Goal: Information Seeking & Learning: Find specific fact

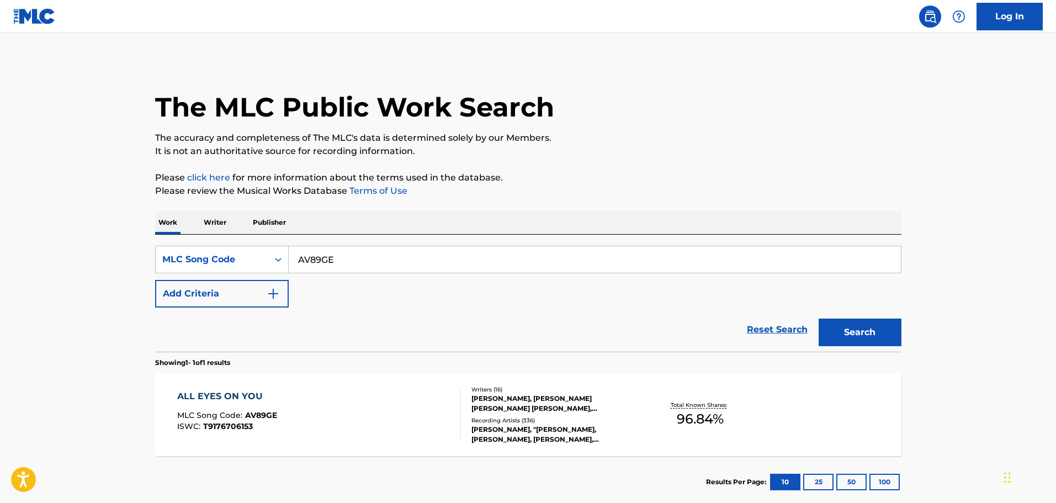
click at [366, 263] on input "AV89GE" at bounding box center [595, 259] width 612 height 26
drag, startPoint x: 355, startPoint y: 264, endPoint x: 272, endPoint y: 262, distance: 83.4
click at [272, 262] on div "SearchWithCriteriad78bd644-6178-4f33-97c7-1a615b78e7db MLC Song Code AV89GE" at bounding box center [528, 260] width 746 height 28
paste input "DV7DA3"
type input "DV7DA3"
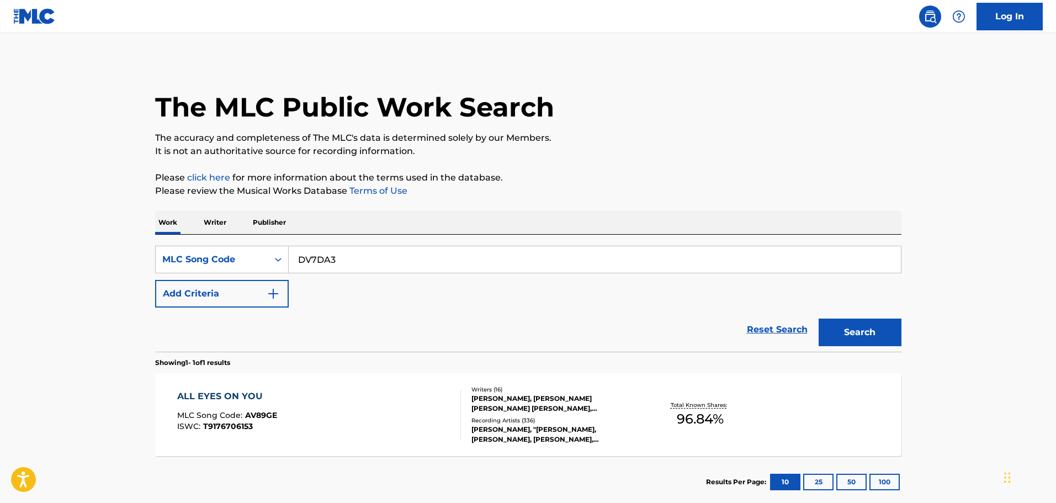
click at [858, 327] on button "Search" at bounding box center [859, 332] width 83 height 28
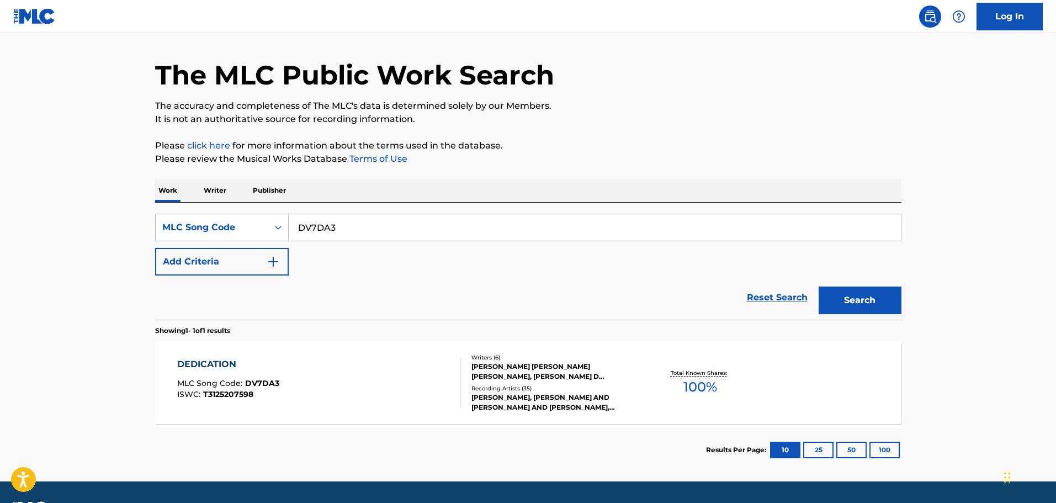
scroll to position [63, 0]
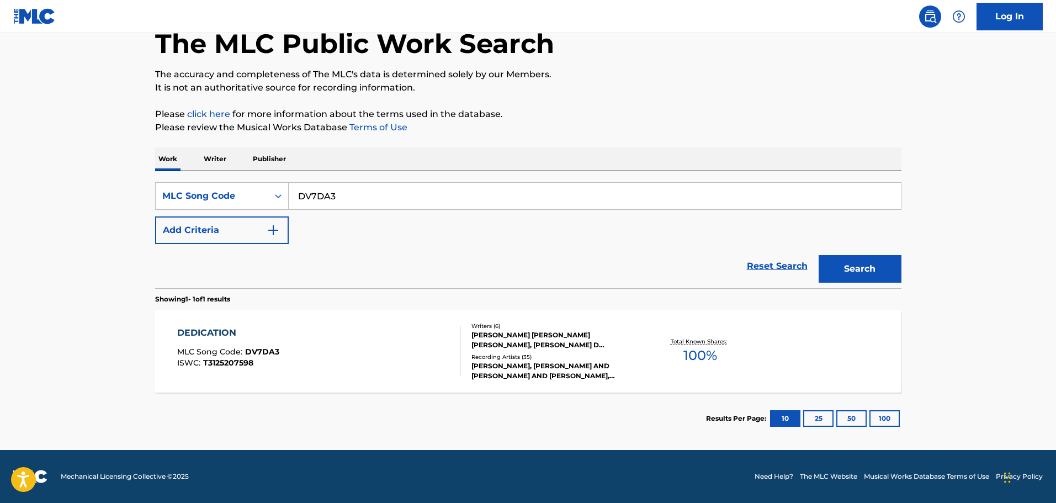
click at [562, 336] on div "[PERSON_NAME] [PERSON_NAME] [PERSON_NAME], [PERSON_NAME] D [PERSON_NAME] [PERSO…" at bounding box center [554, 340] width 167 height 20
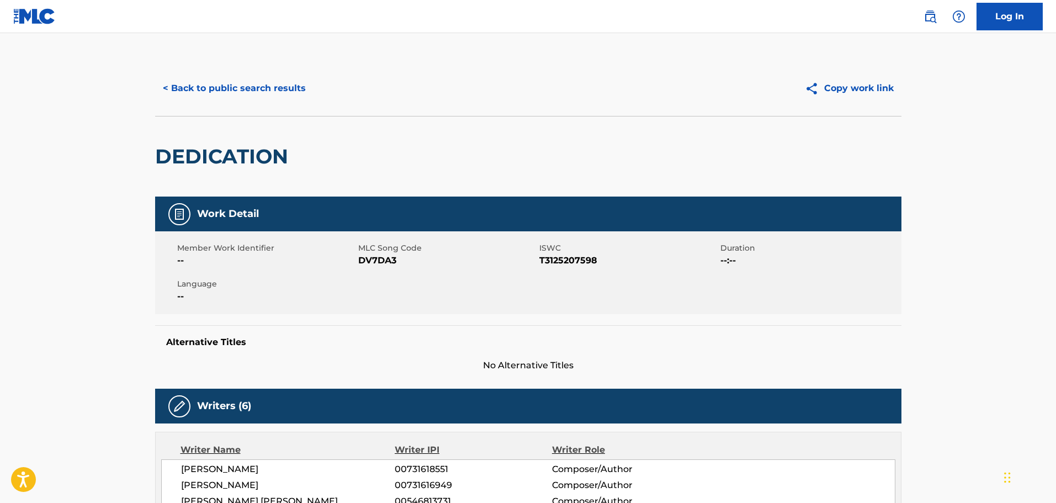
click at [204, 87] on button "< Back to public search results" at bounding box center [234, 89] width 158 height 28
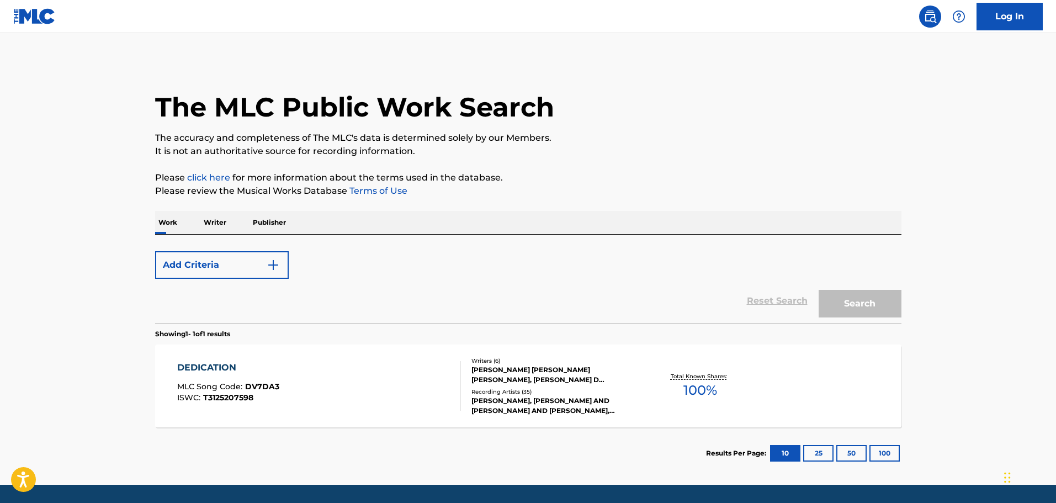
scroll to position [35, 0]
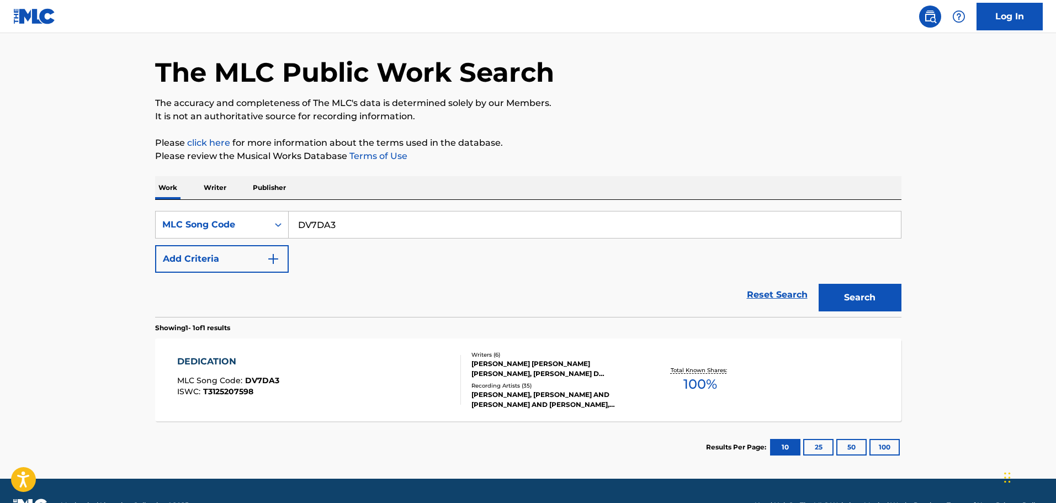
drag, startPoint x: 370, startPoint y: 231, endPoint x: 293, endPoint y: 232, distance: 76.7
click at [295, 232] on input "DV7DA3" at bounding box center [595, 224] width 612 height 26
click at [182, 222] on div "MLC Song Code" at bounding box center [211, 224] width 99 height 13
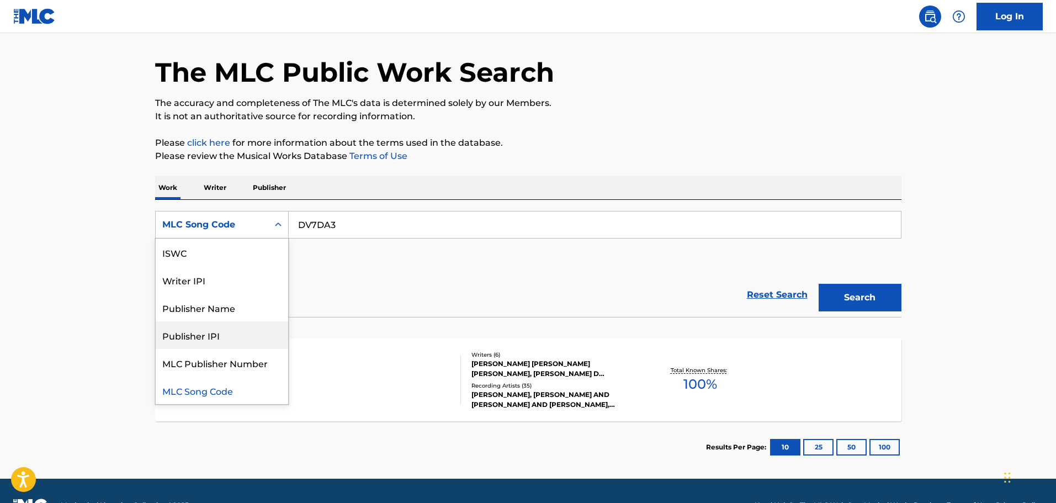
scroll to position [0, 0]
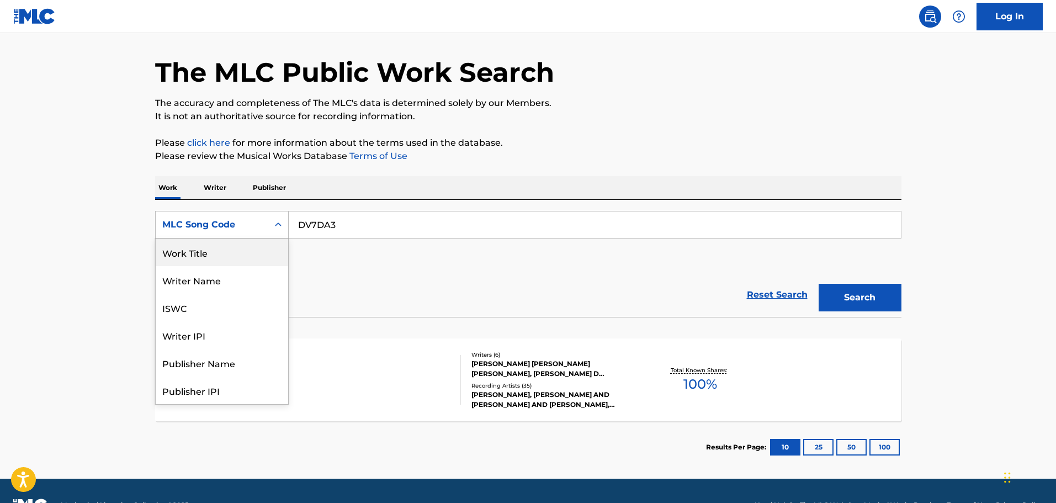
click at [174, 247] on div "Work Title" at bounding box center [222, 252] width 132 height 28
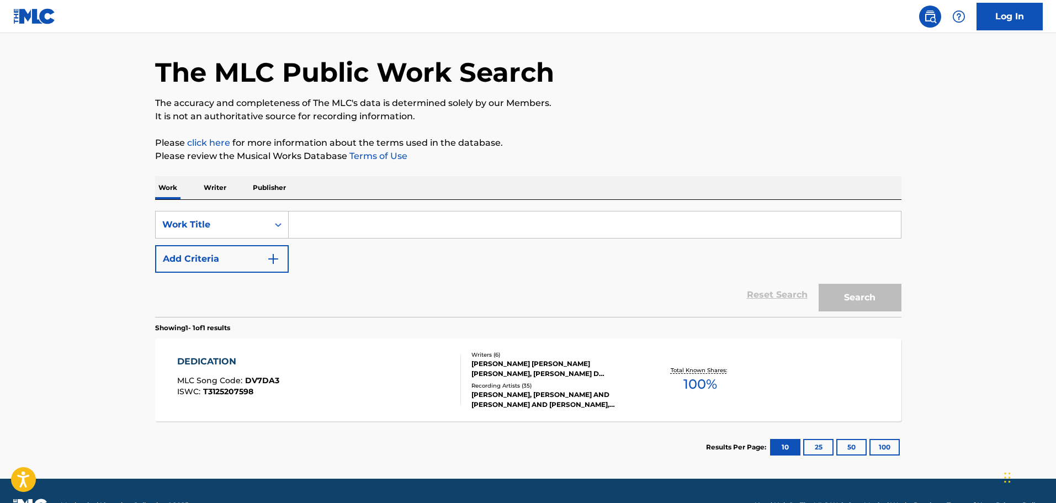
click at [380, 222] on input "Search Form" at bounding box center [595, 224] width 612 height 26
paste input "I Don't Even Know You Anymore"
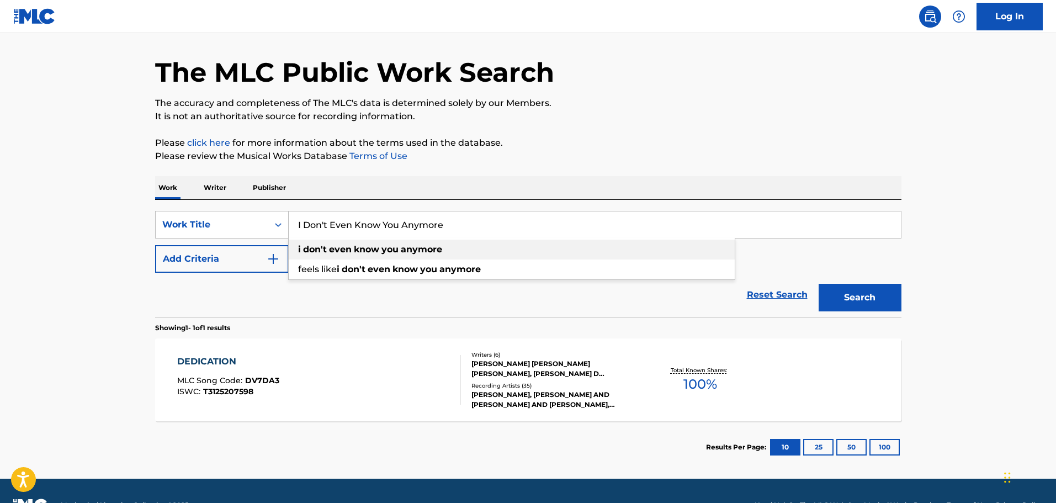
click at [383, 251] on strong "you" at bounding box center [389, 249] width 17 height 10
type input "i don't even know you anymore"
click at [183, 260] on button "Add Criteria" at bounding box center [222, 259] width 134 height 28
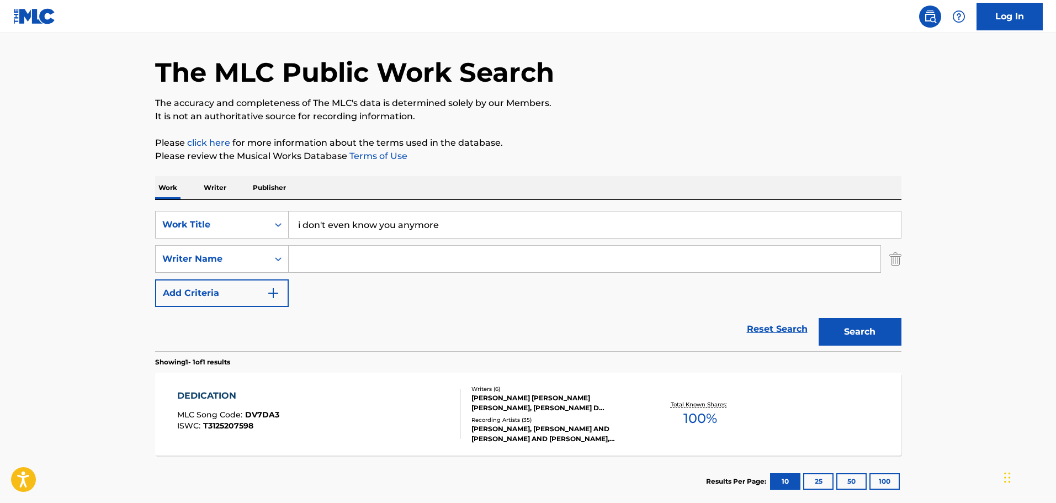
click at [413, 262] on input "Search Form" at bounding box center [585, 259] width 592 height 26
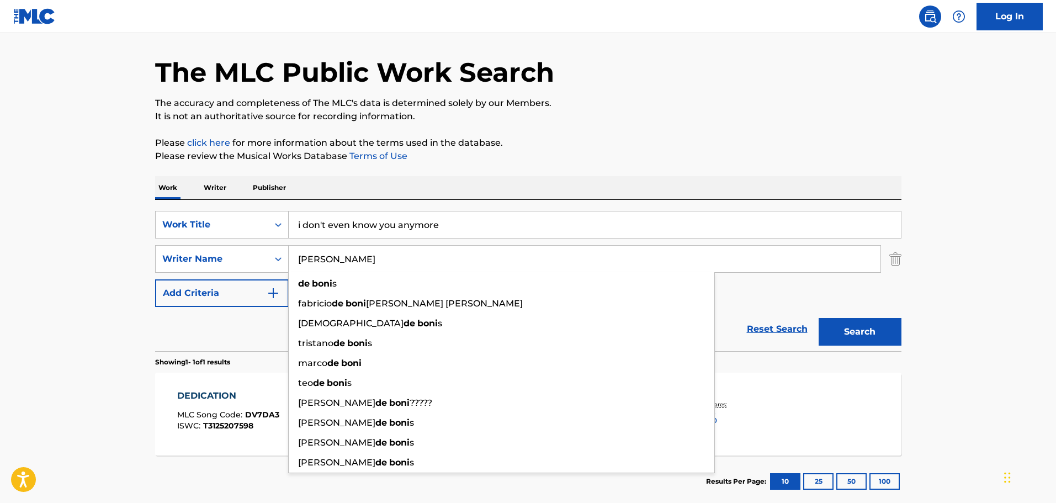
type input "[PERSON_NAME]"
click at [847, 322] on button "Search" at bounding box center [859, 332] width 83 height 28
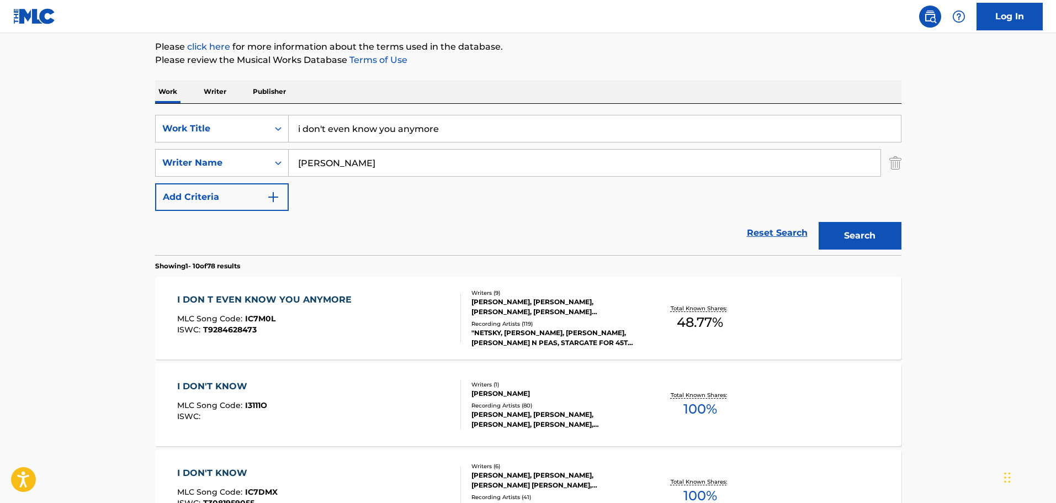
scroll to position [200, 0]
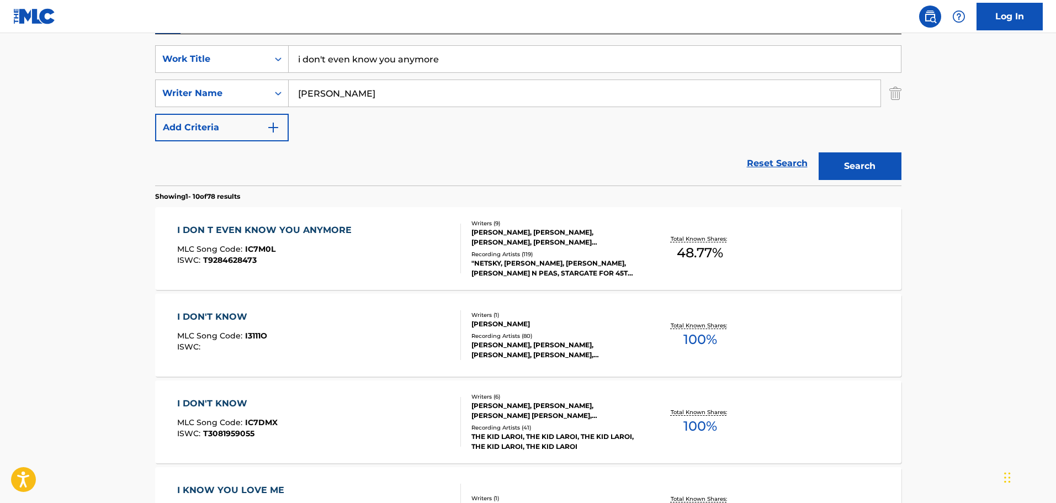
click at [546, 244] on div "[PERSON_NAME], [PERSON_NAME], [PERSON_NAME], [PERSON_NAME] [PERSON_NAME] [PERSO…" at bounding box center [554, 237] width 167 height 20
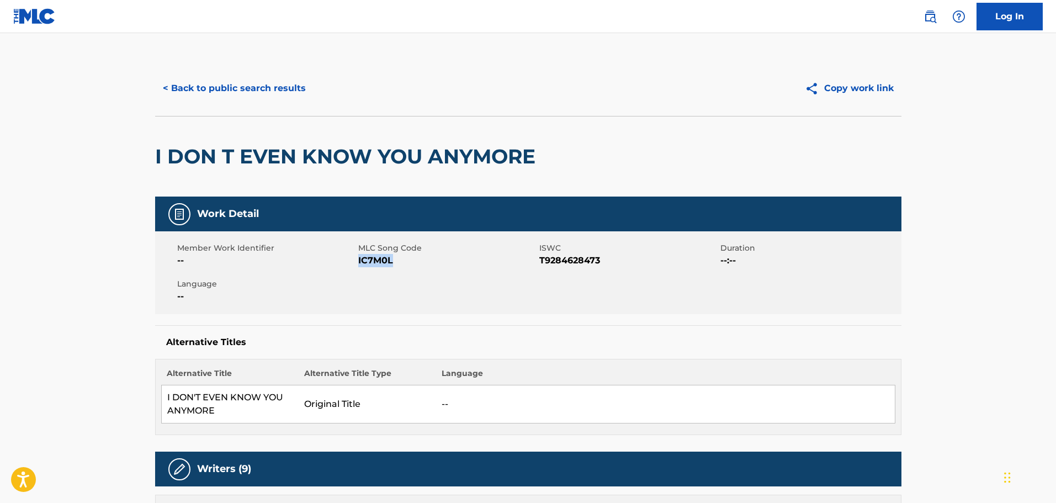
drag, startPoint x: 397, startPoint y: 265, endPoint x: 359, endPoint y: 265, distance: 38.1
click at [359, 265] on span "IC7M0L" at bounding box center [447, 260] width 178 height 13
copy span "IC7M0L"
click at [238, 97] on button "< Back to public search results" at bounding box center [234, 89] width 158 height 28
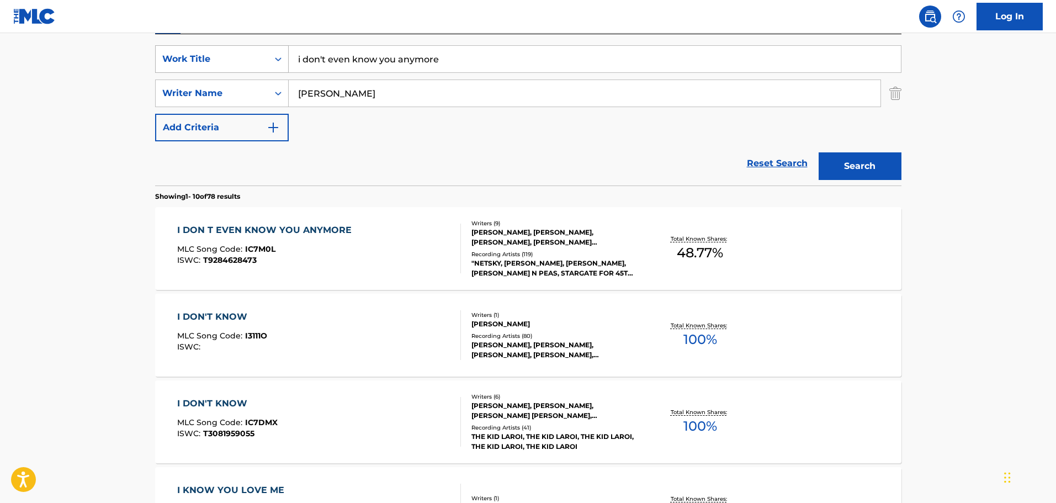
click at [199, 61] on div "Work Title" at bounding box center [211, 58] width 99 height 13
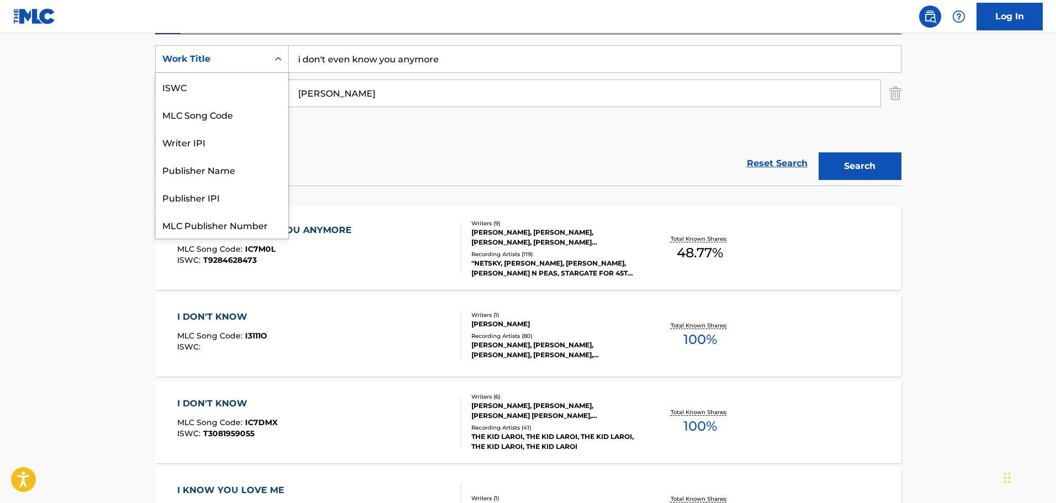
scroll to position [28, 0]
click at [210, 86] on div "MLC Song Code" at bounding box center [222, 87] width 132 height 28
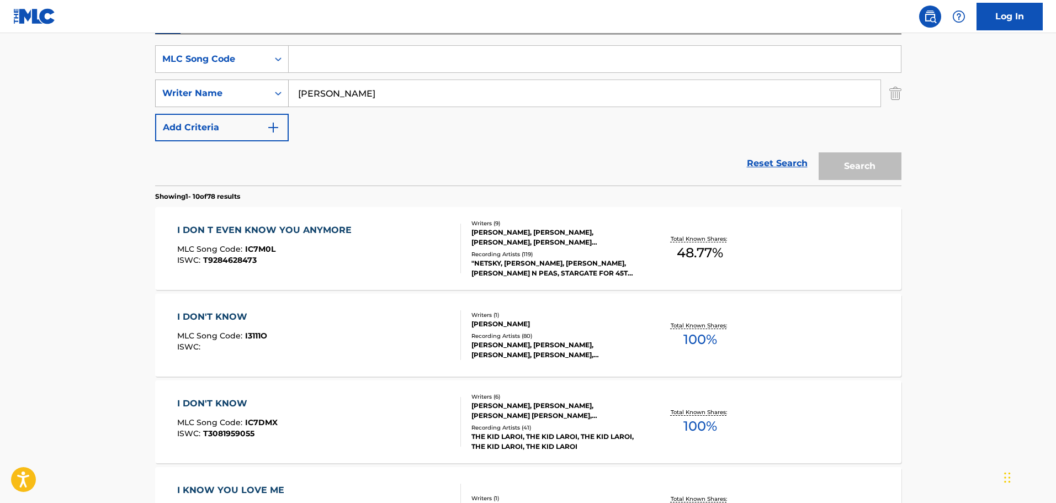
drag, startPoint x: 355, startPoint y: 93, endPoint x: 279, endPoint y: 93, distance: 76.2
click at [279, 93] on div "SearchWithCriteria88e6c518-4fc0-4fcc-a400-64a0cc99ac43 Writer Name [PERSON_NAME]" at bounding box center [528, 93] width 746 height 28
click at [323, 71] on input "Search Form" at bounding box center [595, 59] width 612 height 26
paste input "LA851C"
type input "LA851C"
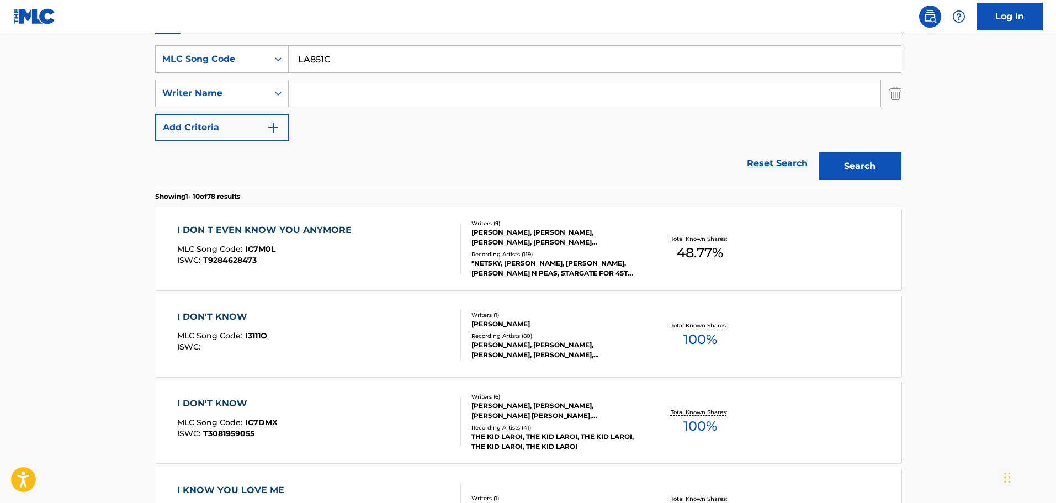
click at [818, 152] on button "Search" at bounding box center [859, 166] width 83 height 28
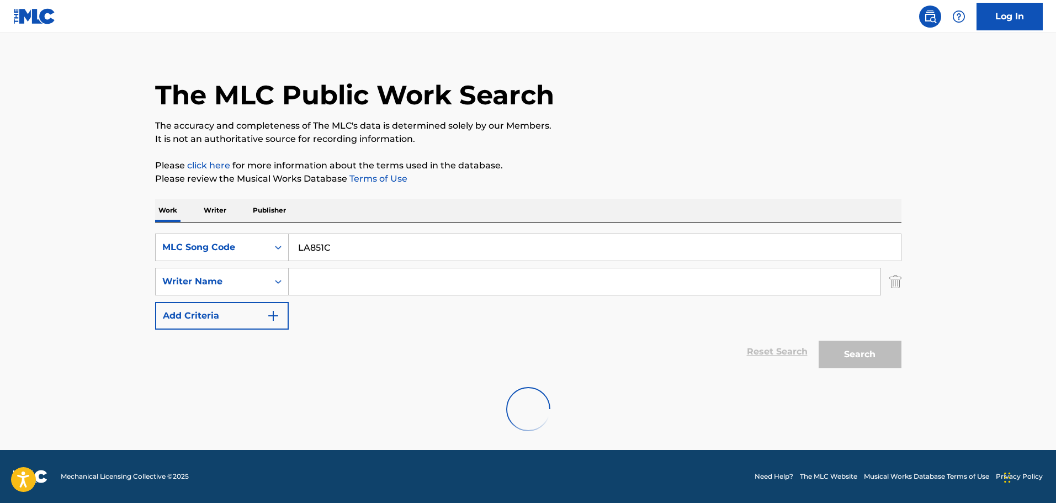
scroll to position [98, 0]
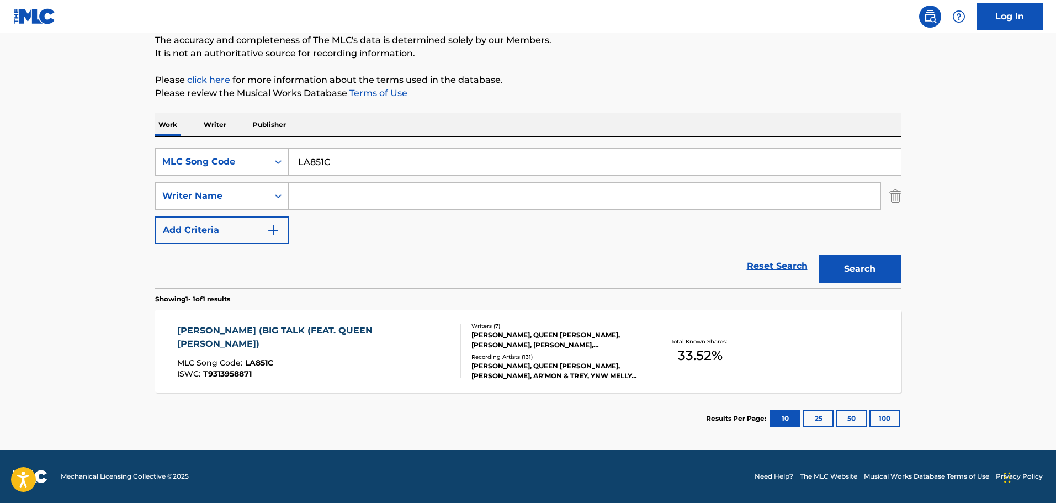
click at [488, 335] on div "[PERSON_NAME], QUEEN [PERSON_NAME], [PERSON_NAME], [PERSON_NAME], [PERSON_NAME]…" at bounding box center [554, 340] width 167 height 20
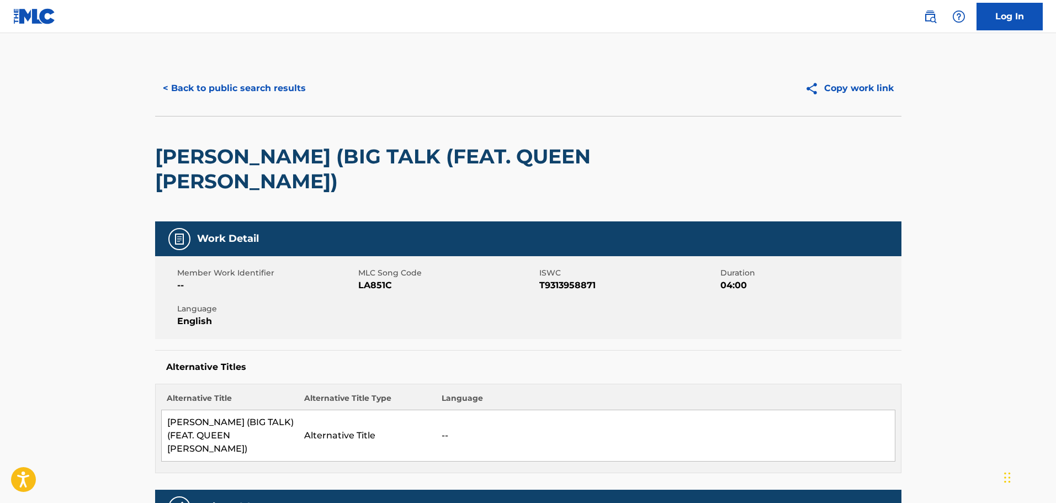
click at [285, 88] on button "< Back to public search results" at bounding box center [234, 89] width 158 height 28
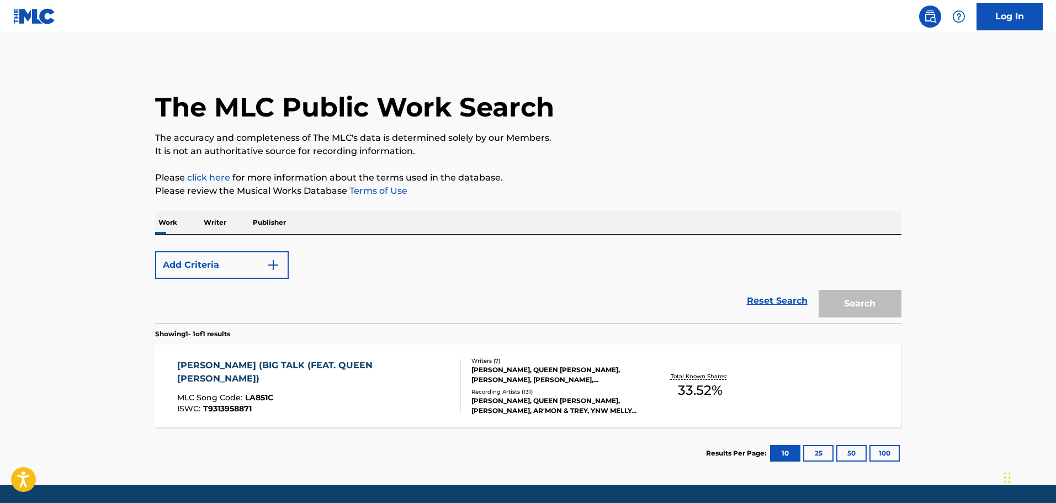
scroll to position [35, 0]
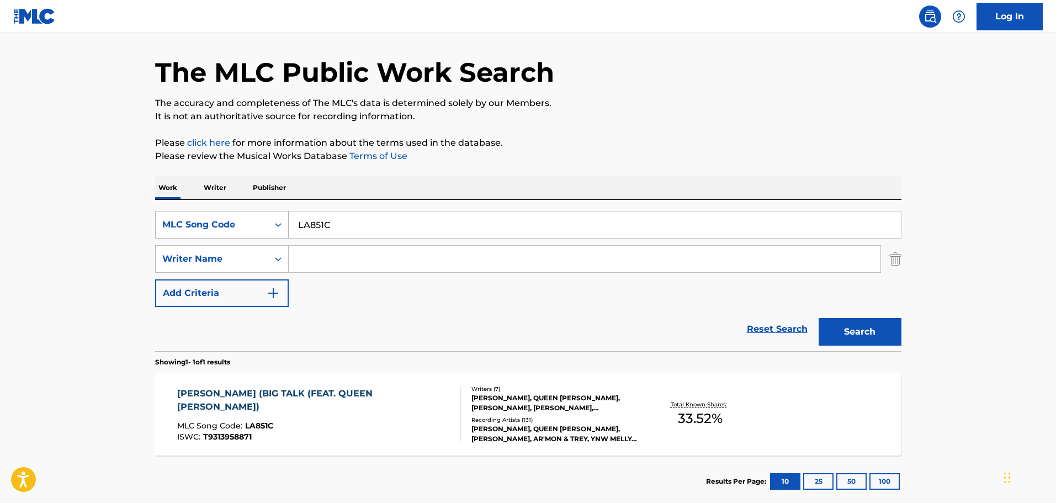
drag, startPoint x: 354, startPoint y: 219, endPoint x: 288, endPoint y: 224, distance: 66.4
click at [288, 224] on div "SearchWithCriteria3d96d5c6-a3ab-449c-acbc-bb3903e9131a MLC Song Code LA851C" at bounding box center [528, 225] width 746 height 28
paste input "RO4I03"
type input "RO4I03"
click at [857, 339] on button "Search" at bounding box center [859, 332] width 83 height 28
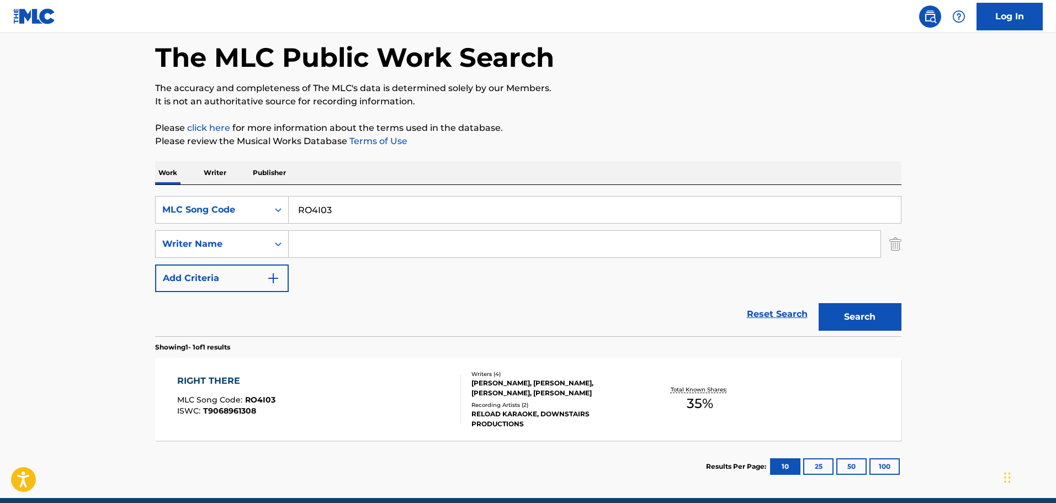
scroll to position [98, 0]
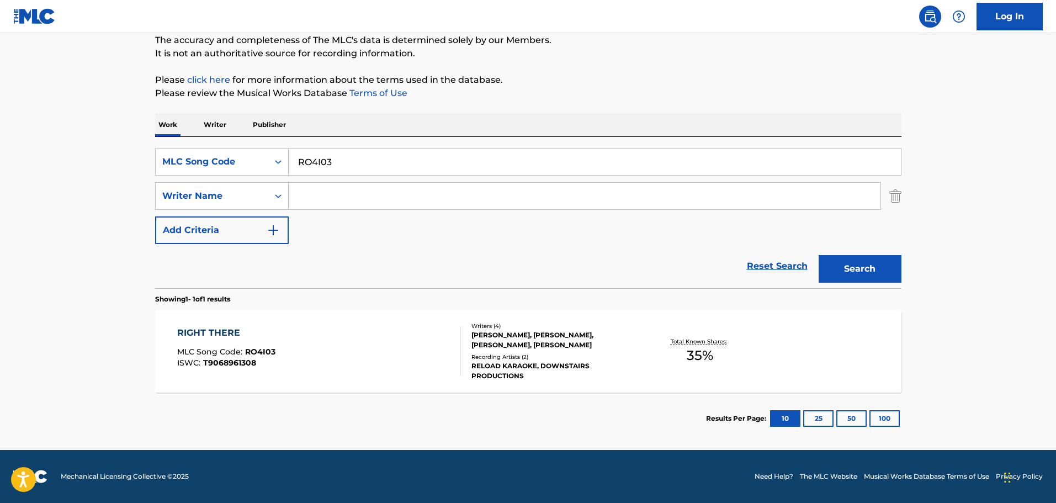
click at [509, 332] on div "[PERSON_NAME], [PERSON_NAME], [PERSON_NAME], [PERSON_NAME]" at bounding box center [554, 340] width 167 height 20
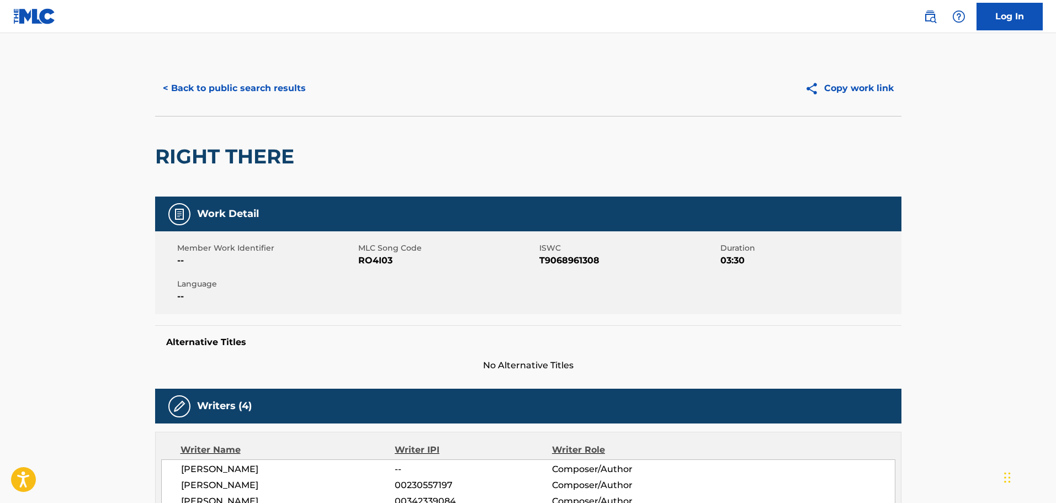
click at [257, 93] on button "< Back to public search results" at bounding box center [234, 89] width 158 height 28
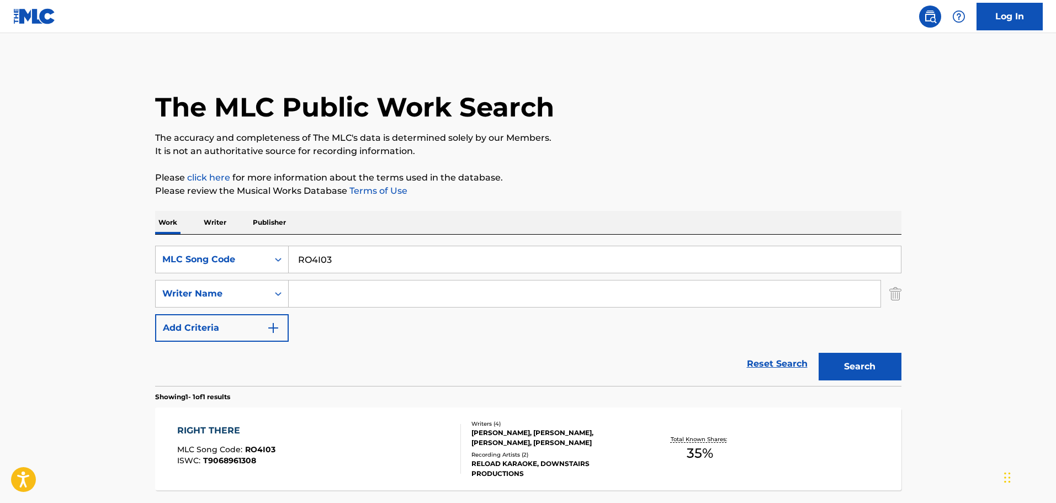
scroll to position [35, 0]
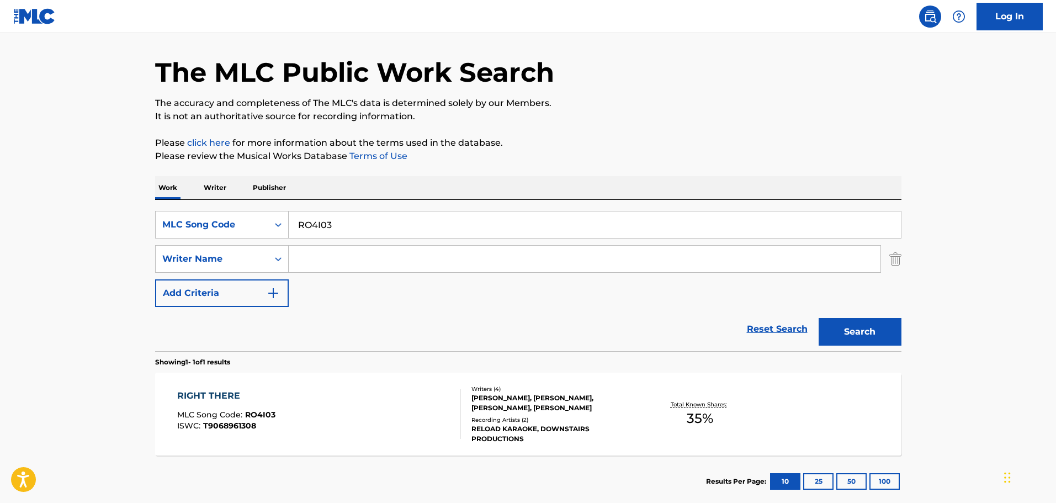
drag, startPoint x: 342, startPoint y: 222, endPoint x: 290, endPoint y: 225, distance: 51.4
click at [290, 225] on input "RO4I03" at bounding box center [595, 224] width 612 height 26
paste input "4738R"
type input "R4738R"
click at [871, 341] on button "Search" at bounding box center [859, 332] width 83 height 28
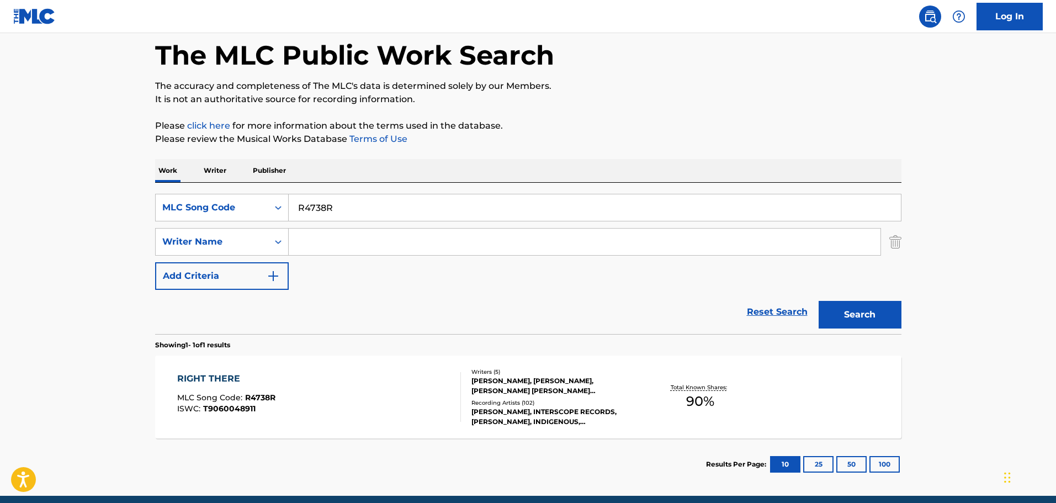
scroll to position [98, 0]
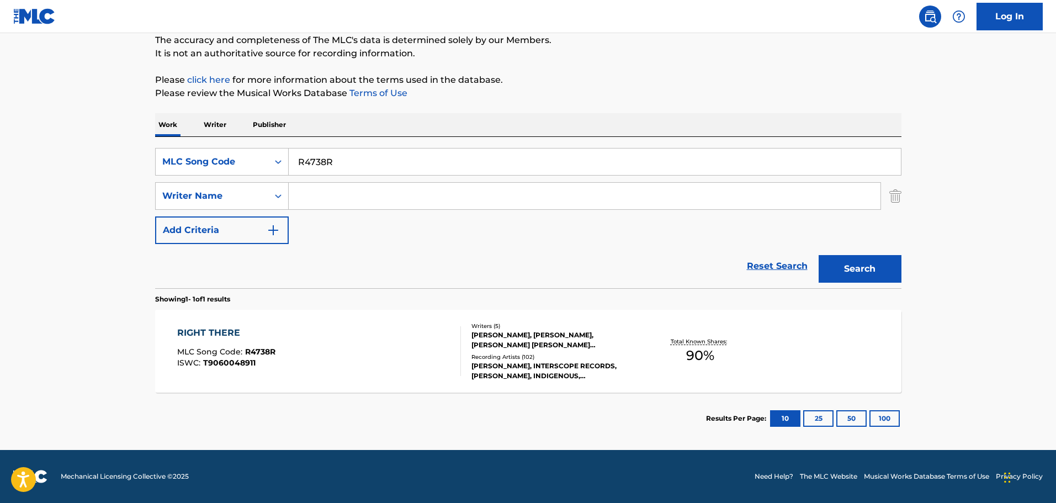
click at [519, 349] on div "[PERSON_NAME], [PERSON_NAME], [PERSON_NAME] [PERSON_NAME] [PERSON_NAME], [PERSO…" at bounding box center [554, 340] width 167 height 20
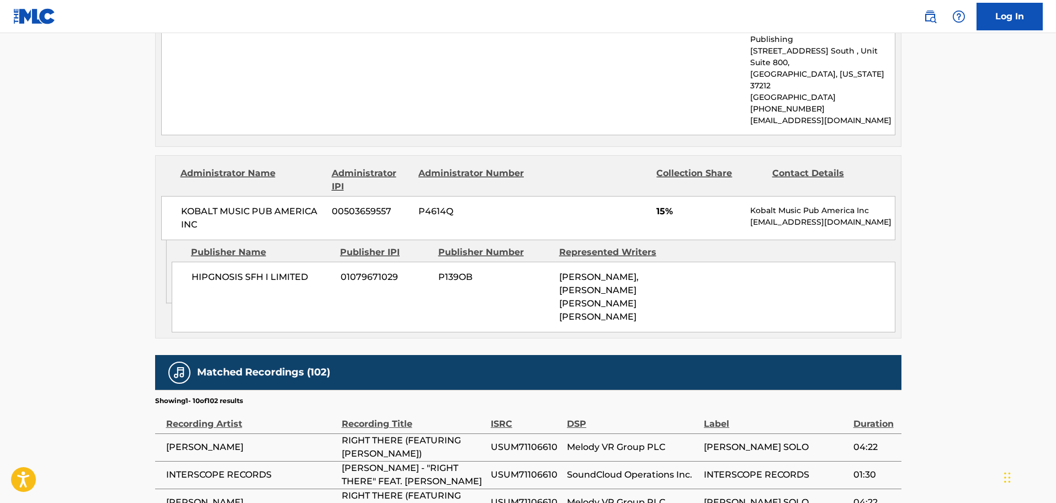
scroll to position [1490, 0]
